Goal: Find specific page/section: Find specific page/section

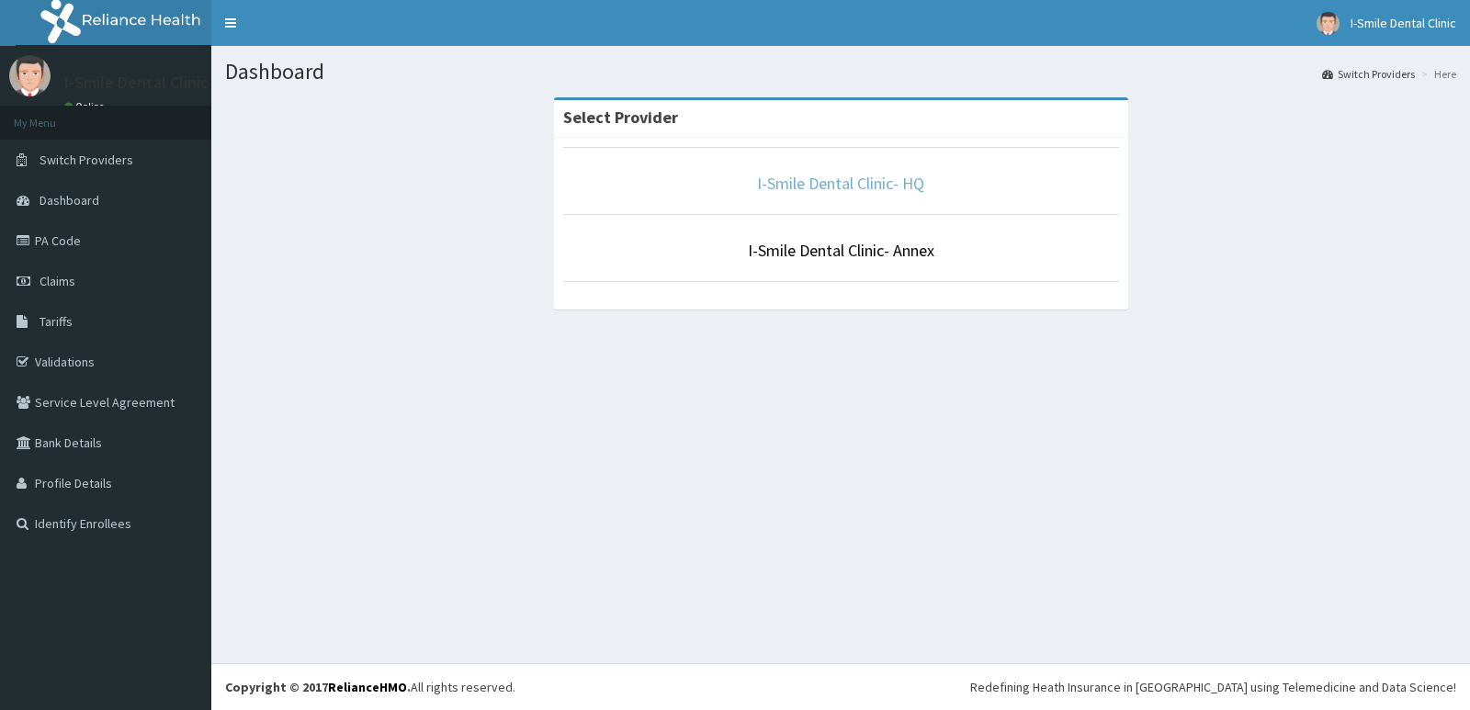
click at [881, 179] on link "I-Smile Dental Clinic- HQ" at bounding box center [840, 183] width 167 height 21
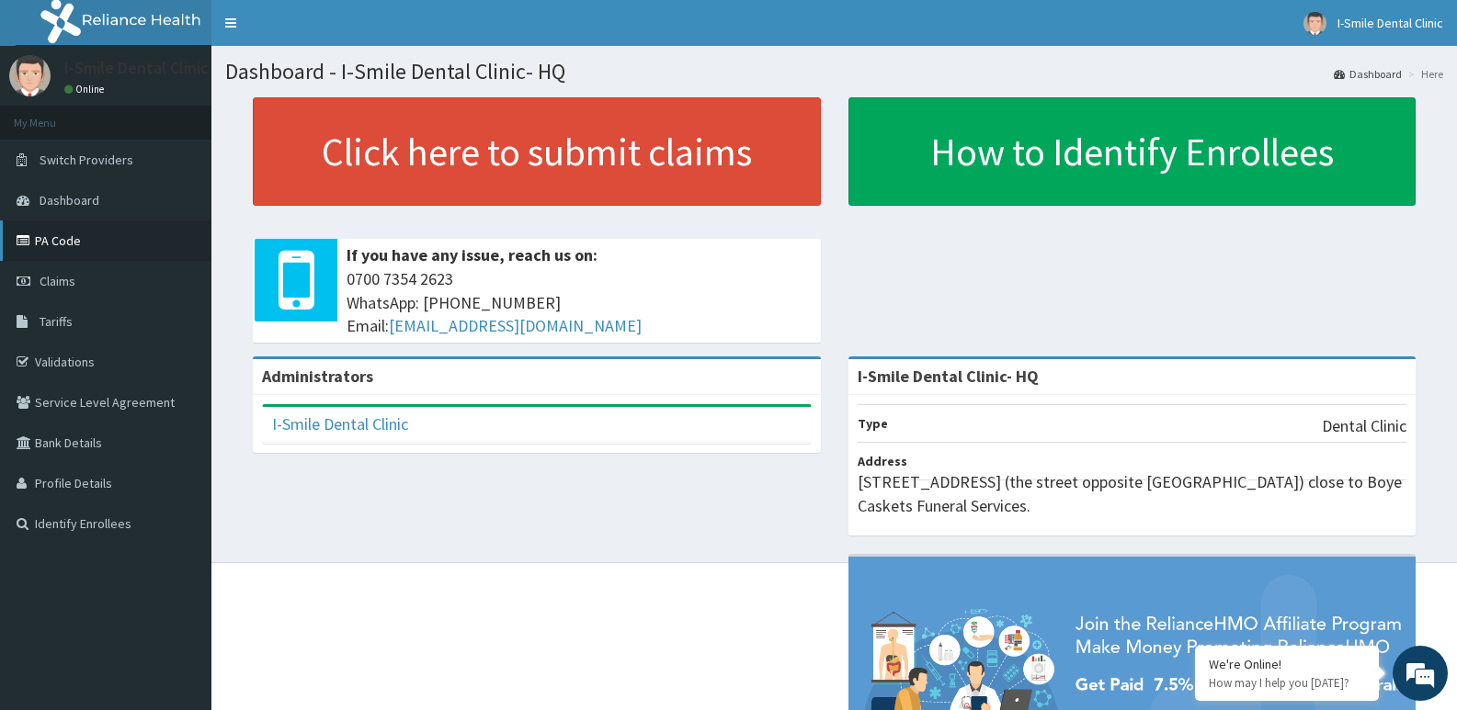
click at [80, 252] on link "PA Code" at bounding box center [105, 241] width 211 height 40
